Goal: Transaction & Acquisition: Purchase product/service

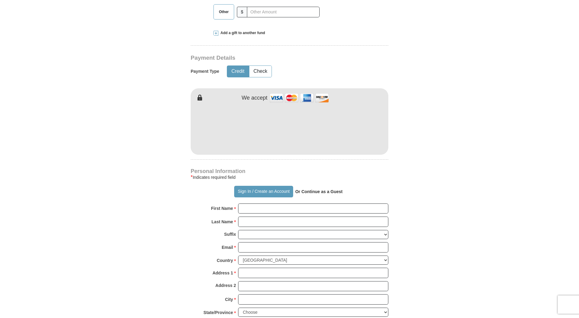
scroll to position [335, 0]
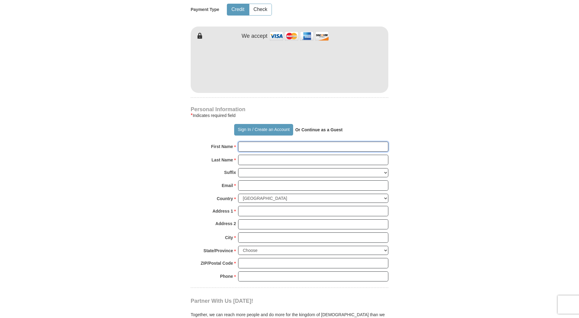
click at [252, 141] on input "First Name *" at bounding box center [313, 146] width 150 height 10
type input "[PERSON_NAME]"
type input "[EMAIL_ADDRESS][DOMAIN_NAME]"
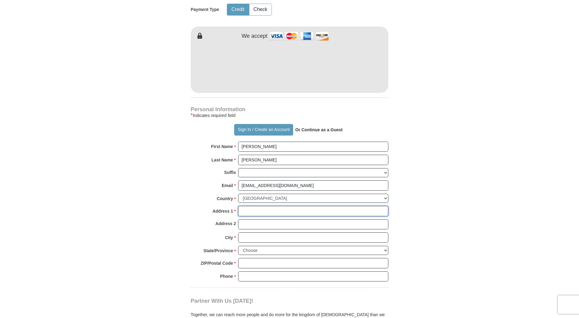
type input "207 W [PERSON_NAME]"
type input "Philo"
type input "61864"
type input "[PHONE_NUMBER]"
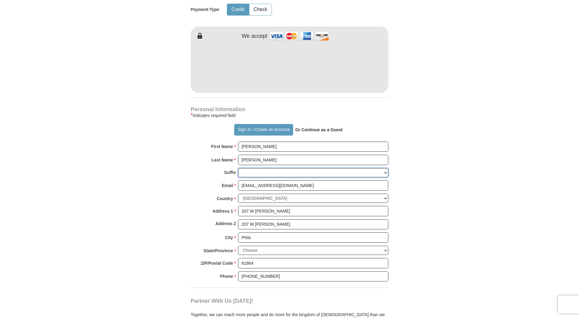
click at [261, 168] on select "[PERSON_NAME] I II III IV V VI" at bounding box center [313, 172] width 150 height 9
select select "Sr"
click at [238, 168] on select "[PERSON_NAME] I II III IV V VI" at bounding box center [313, 172] width 150 height 9
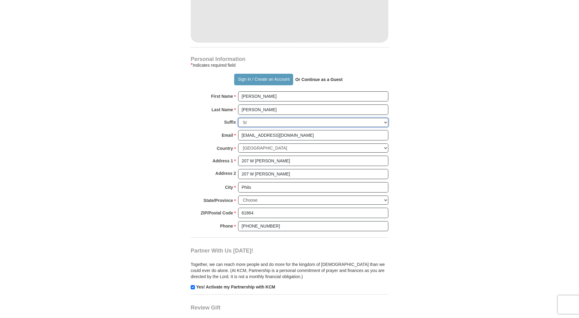
scroll to position [396, 0]
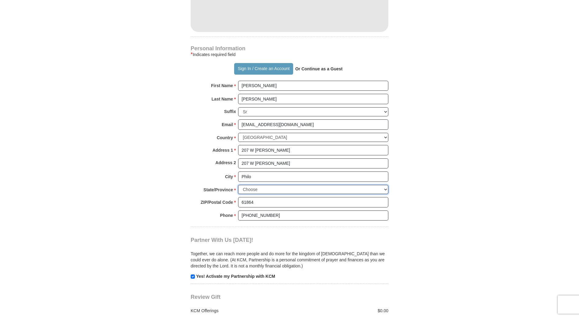
click at [385, 185] on select "Choose [US_STATE] [US_STATE] [US_STATE] [US_STATE] [US_STATE] Armed Forces Amer…" at bounding box center [313, 189] width 150 height 9
select select "IL"
click at [238, 185] on select "Choose [US_STATE] [US_STATE] [US_STATE] [US_STATE] [US_STATE] Armed Forces Amer…" at bounding box center [313, 189] width 150 height 9
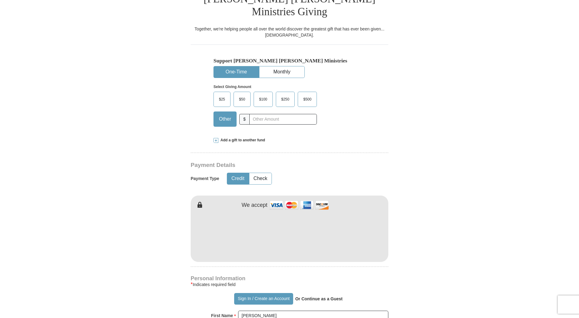
scroll to position [152, 0]
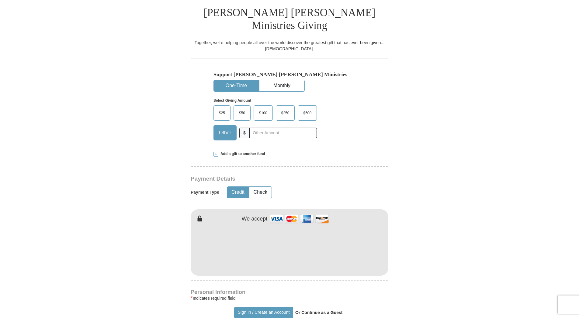
click at [265, 108] on span "$100" at bounding box center [263, 112] width 14 height 9
click at [0, 0] on input "$100" at bounding box center [0, 0] width 0 height 0
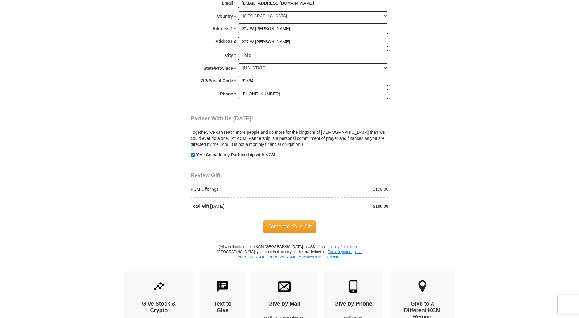
scroll to position [517, 0]
click at [283, 220] on span "Complete Your Gift" at bounding box center [290, 226] width 54 height 13
